Goal: Transaction & Acquisition: Subscribe to service/newsletter

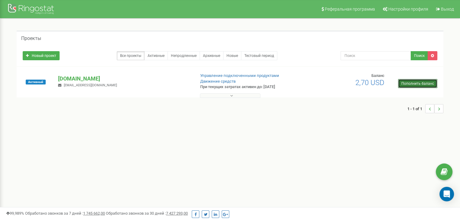
click at [411, 84] on link "Пополнить баланс" at bounding box center [417, 83] width 39 height 9
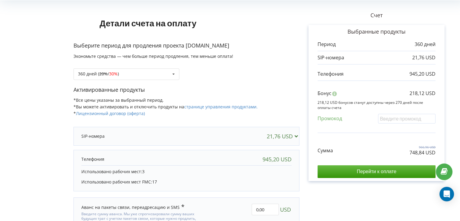
scroll to position [30, 0]
click at [140, 73] on div "360 дней ( 20% / 30% ) Пополнить баланс без периода 20% / 30% 30% / 40%" at bounding box center [127, 73] width 106 height 11
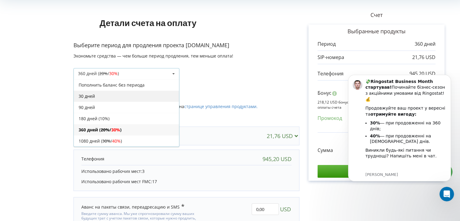
scroll to position [0, 0]
click at [120, 96] on div "30 дней" at bounding box center [126, 95] width 105 height 11
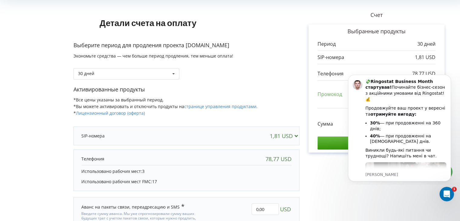
click at [342, 174] on body "💸 Ringostat Business Month стартував! Починайте бізнес-сезон з акційними умовам…" at bounding box center [400, 127] width 116 height 111
click at [450, 77] on icon "Dismiss notification" at bounding box center [449, 76] width 3 height 3
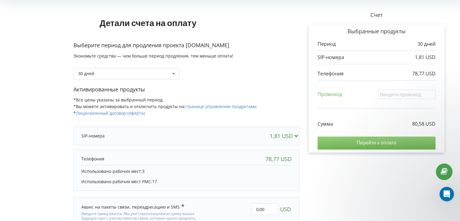
click at [380, 141] on input "Перейти к оплате" at bounding box center [377, 142] width 118 height 13
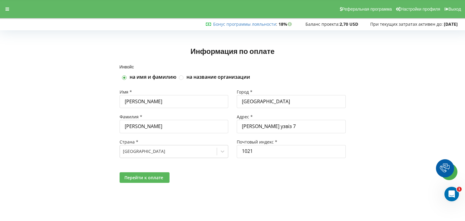
click at [147, 178] on span "Перейти к оплате" at bounding box center [143, 178] width 39 height 6
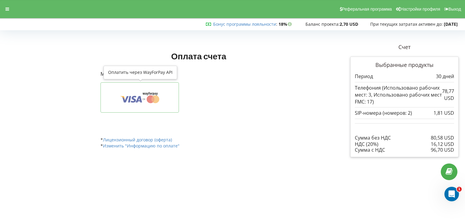
click at [152, 100] on icon at bounding box center [155, 99] width 8 height 8
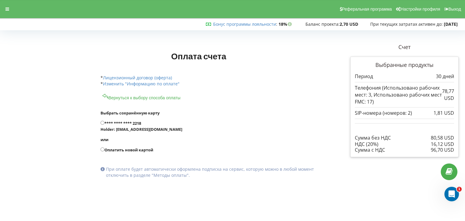
click at [131, 124] on label "**** **** **** 2218 Holder: [EMAIL_ADDRESS][DOMAIN_NAME]" at bounding box center [212, 126] width 225 height 12
click at [104, 124] on input "**** **** **** 2218 Holder: [EMAIL_ADDRESS][DOMAIN_NAME]" at bounding box center [102, 123] width 4 height 4
radio input "true"
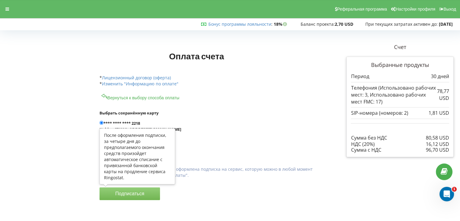
click at [146, 192] on button "Подписаться" at bounding box center [130, 193] width 61 height 13
